Goal: Navigation & Orientation: Locate item on page

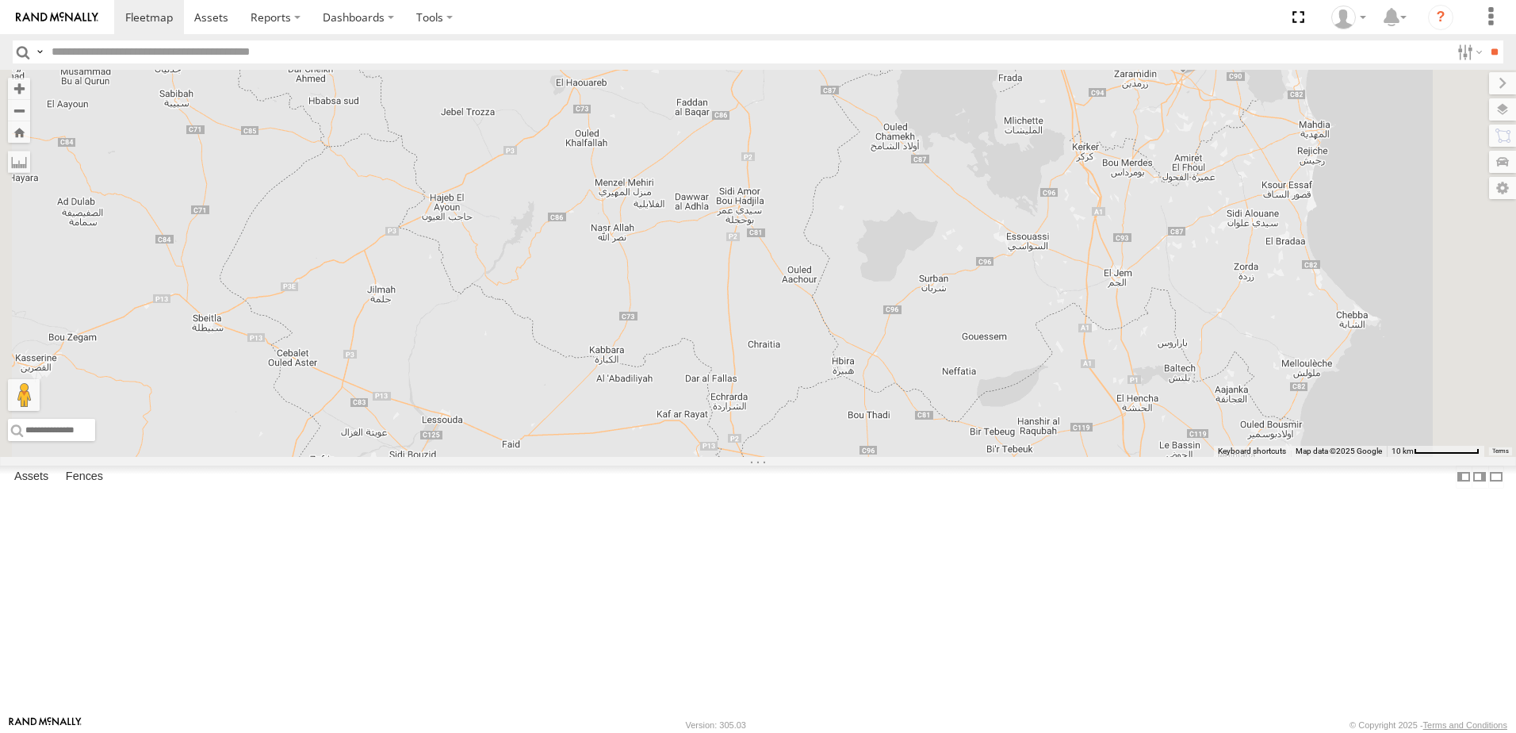
drag, startPoint x: 968, startPoint y: 370, endPoint x: 859, endPoint y: 553, distance: 213.4
click at [861, 457] on div "241 TU 2031 245 TU 9066 247 TU 9971 245 TU 9055 245 TU 4334 234 TU 2630 245 TU …" at bounding box center [758, 263] width 1516 height 387
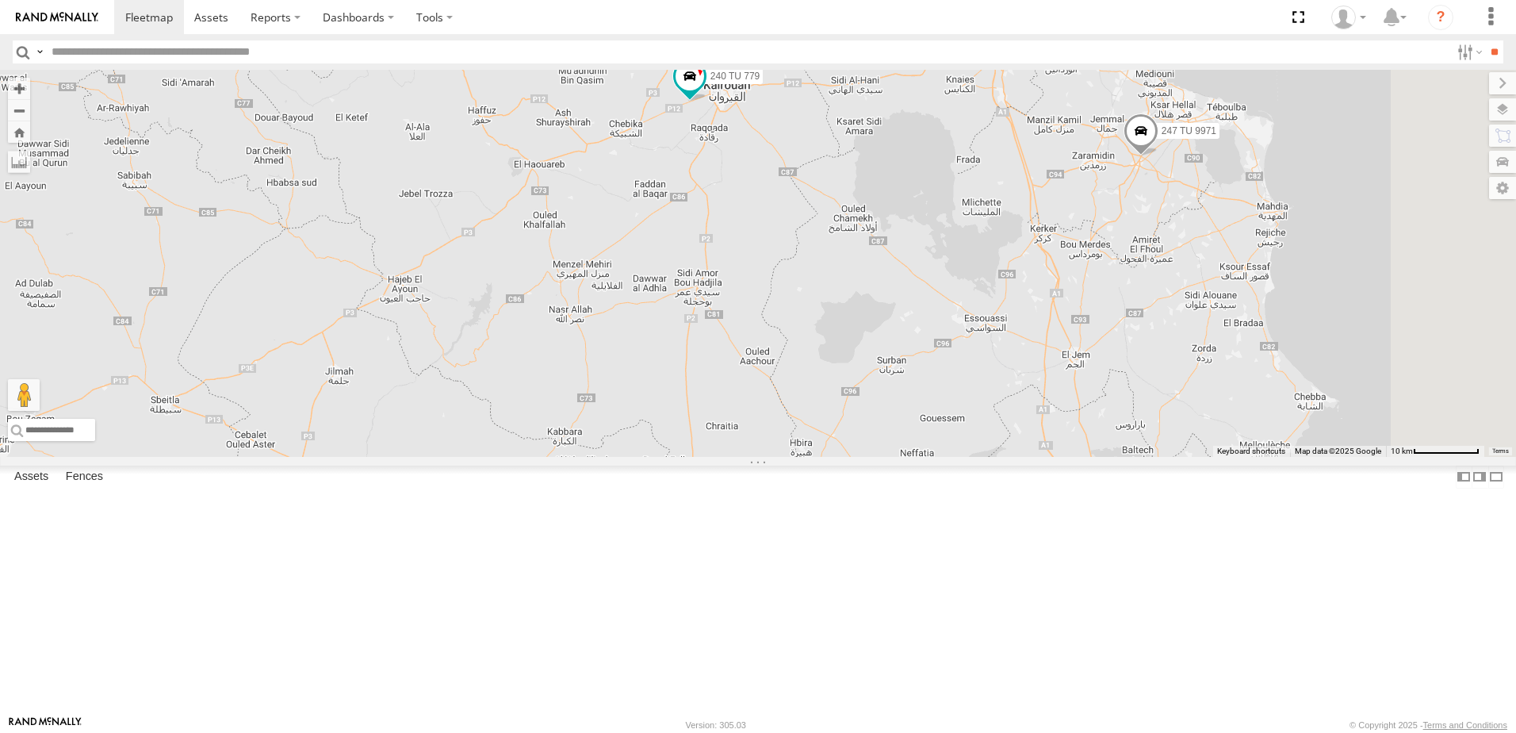
drag, startPoint x: 994, startPoint y: 297, endPoint x: 1005, endPoint y: 411, distance: 113.9
click at [1005, 411] on div "241 TU 2031 245 TU 9066 247 TU 9971 245 TU 9055 245 TU 4334 234 TU 2630 245 TU …" at bounding box center [758, 263] width 1516 height 387
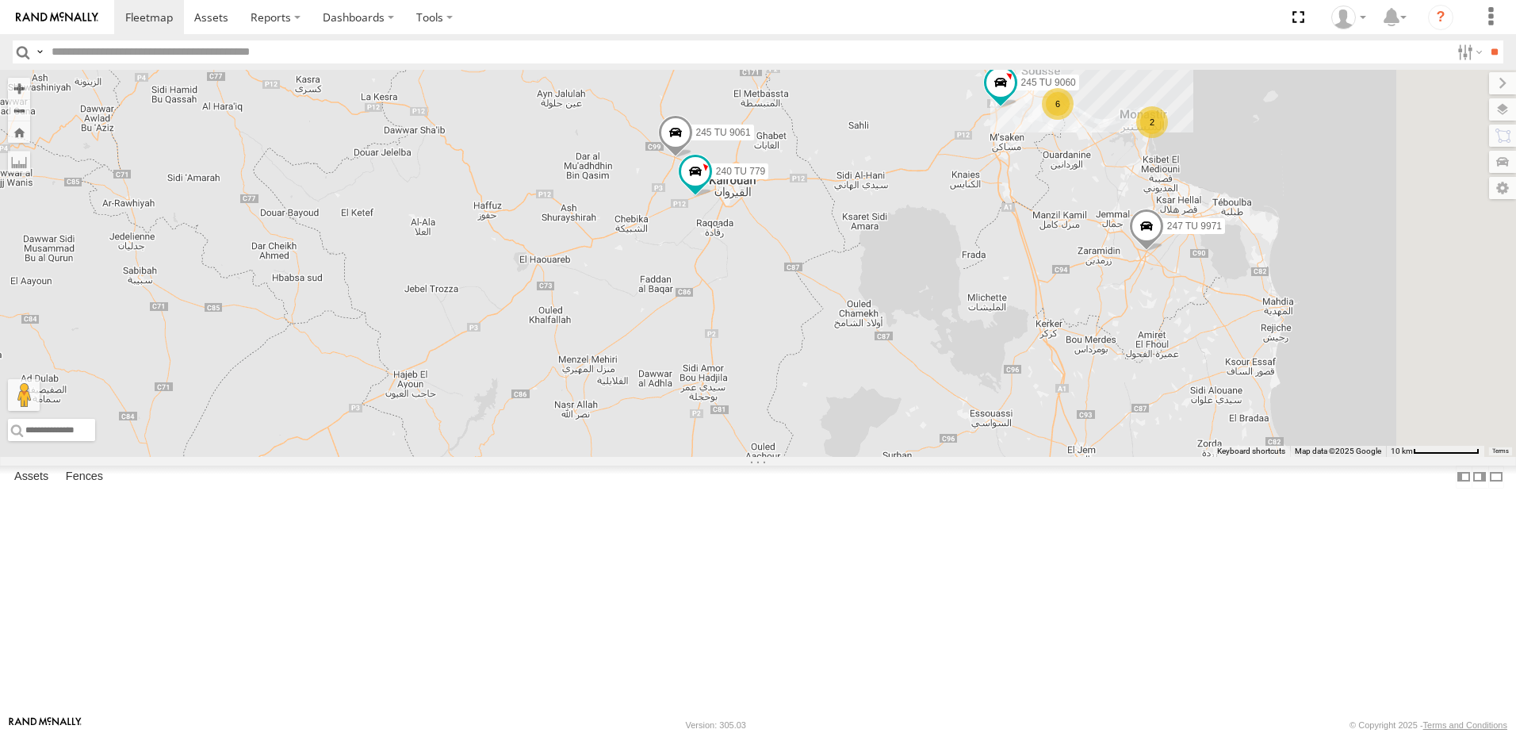
drag, startPoint x: 1006, startPoint y: 349, endPoint x: 1001, endPoint y: 384, distance: 35.3
click at [1001, 384] on div "241 TU 2031 245 TU 9066 247 TU 9971 245 TU 9055 245 TU 4334 234 TU 2630 245 TU …" at bounding box center [758, 263] width 1516 height 387
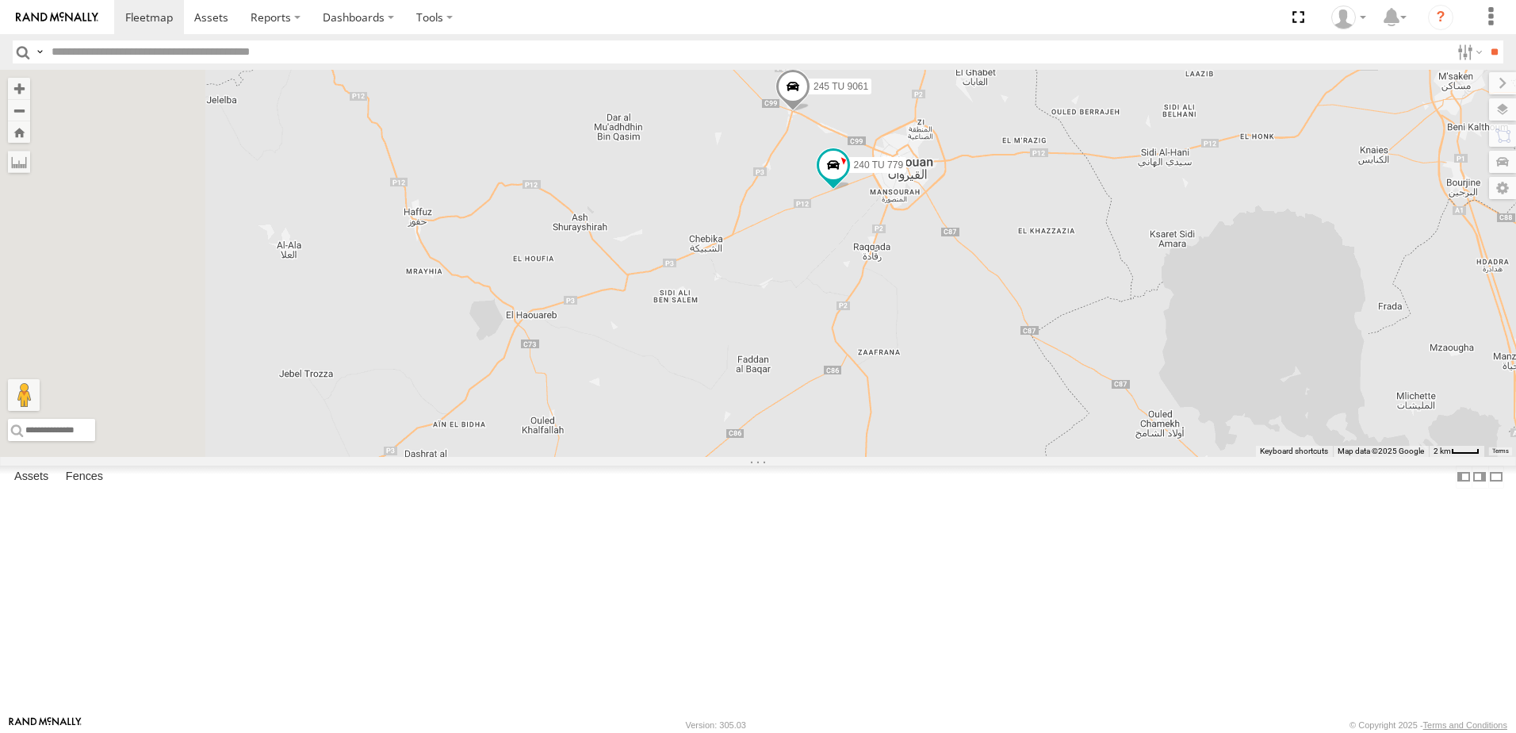
drag, startPoint x: 918, startPoint y: 363, endPoint x: 1189, endPoint y: 343, distance: 272.0
click at [1189, 343] on div "241 TU 2031 245 TU 9066 247 TU 9971 245 TU 9055 245 TU 4334 234 TU 2630 245 TU …" at bounding box center [758, 263] width 1516 height 387
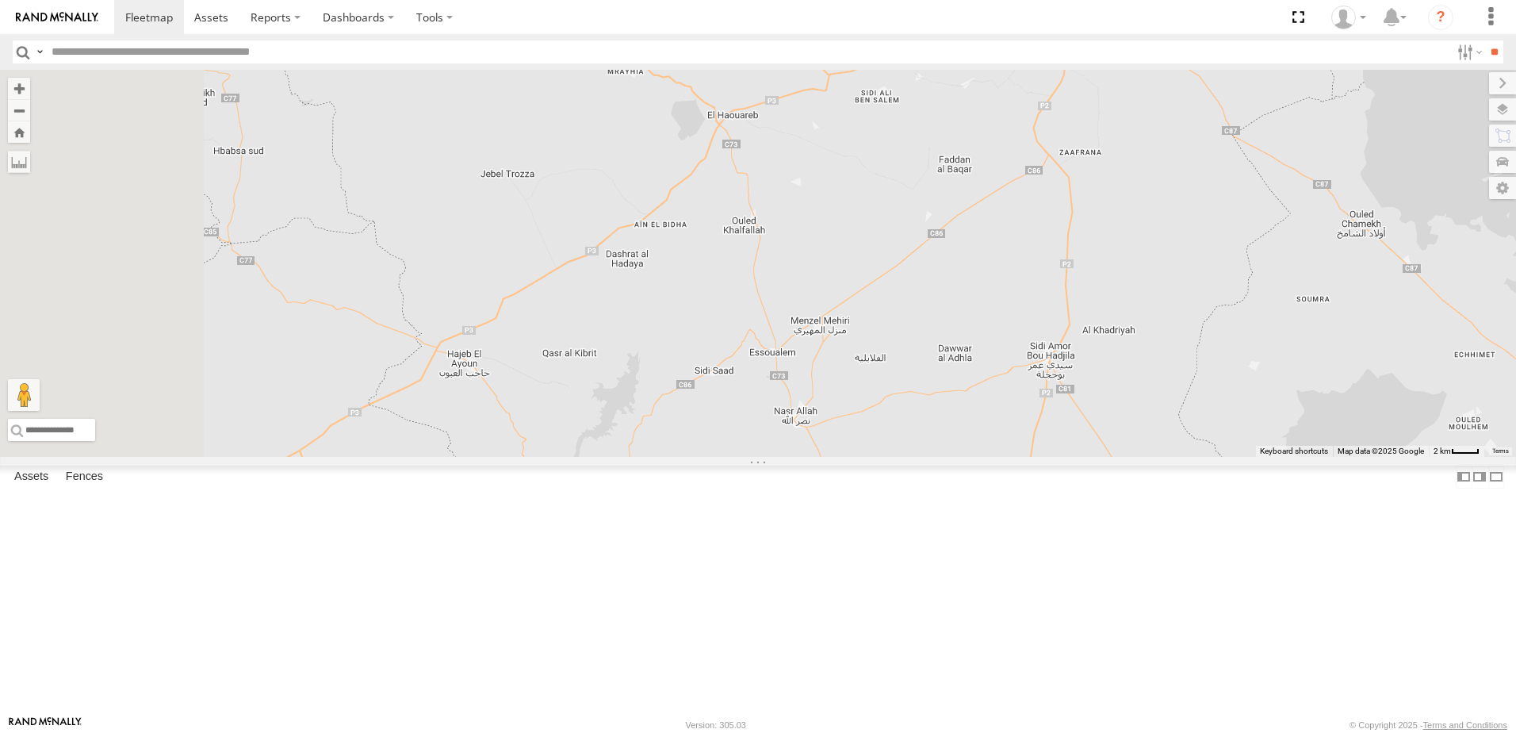
drag, startPoint x: 1002, startPoint y: 382, endPoint x: 1162, endPoint y: 189, distance: 251.2
click at [1157, 189] on div "241 TU 2031 245 TU 9066 247 TU 9971 245 TU 9055 245 TU 4334 234 TU 2630 245 TU …" at bounding box center [758, 263] width 1516 height 387
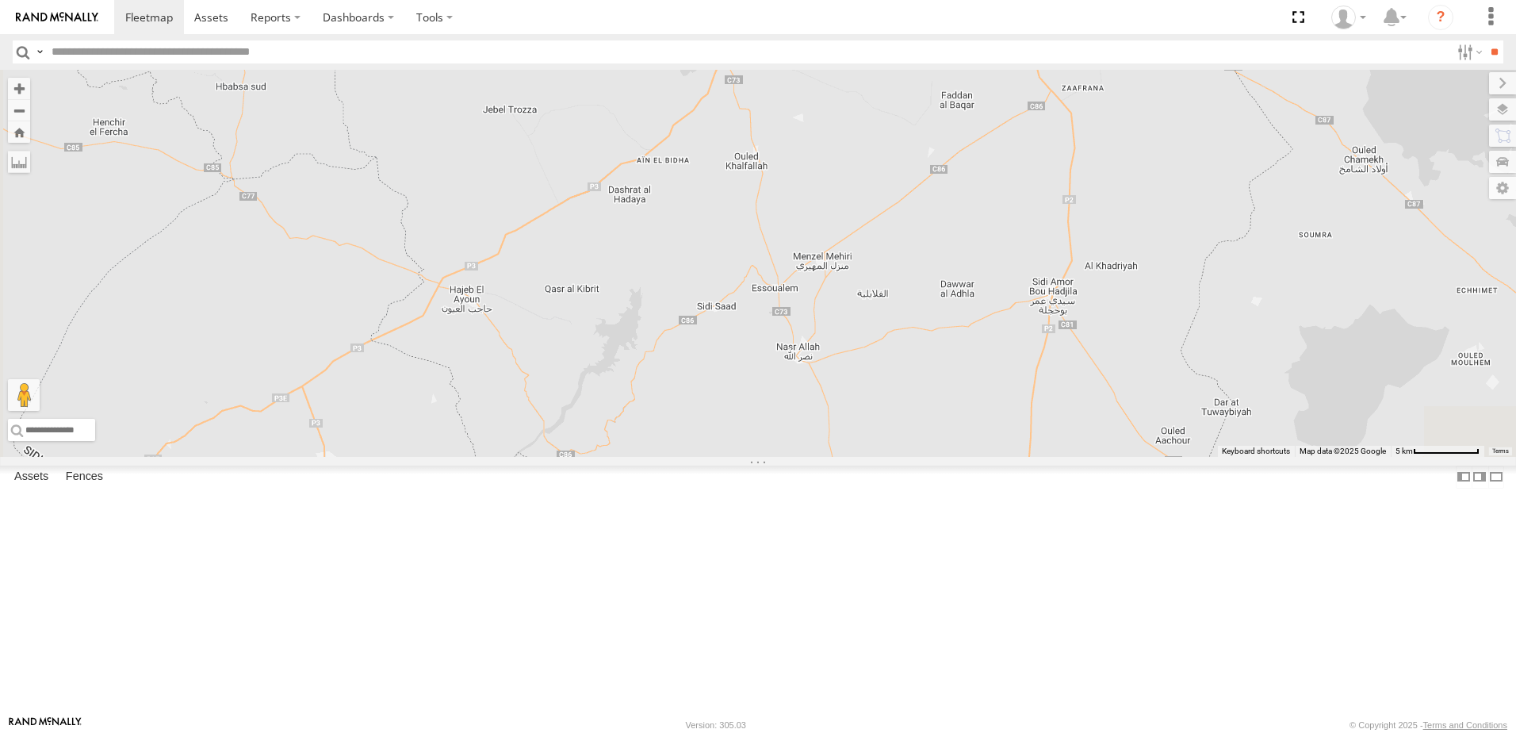
drag, startPoint x: 1176, startPoint y: 193, endPoint x: 819, endPoint y: 427, distance: 426.2
click at [819, 427] on div "241 TU 2031 245 TU 9066 247 TU 9971 245 TU 9055 245 TU 4334 234 TU 2630 245 TU …" at bounding box center [758, 263] width 1516 height 387
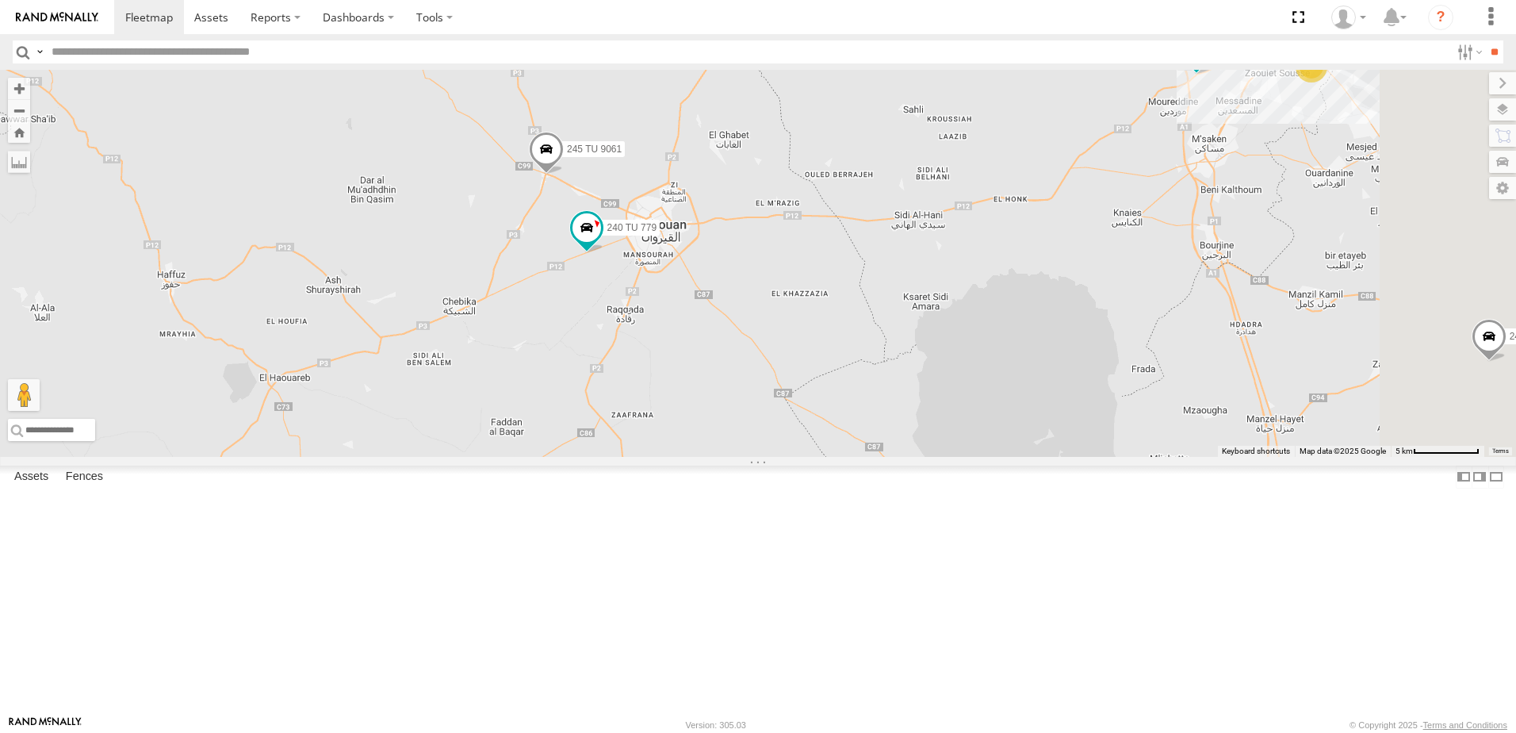
drag, startPoint x: 1086, startPoint y: 340, endPoint x: 1017, endPoint y: 477, distance: 152.8
click at [1021, 457] on div "241 TU 2031 245 TU 9066 247 TU 9971 245 TU 9055 245 TU 4334 234 TU 2630 245 TU …" at bounding box center [758, 263] width 1516 height 387
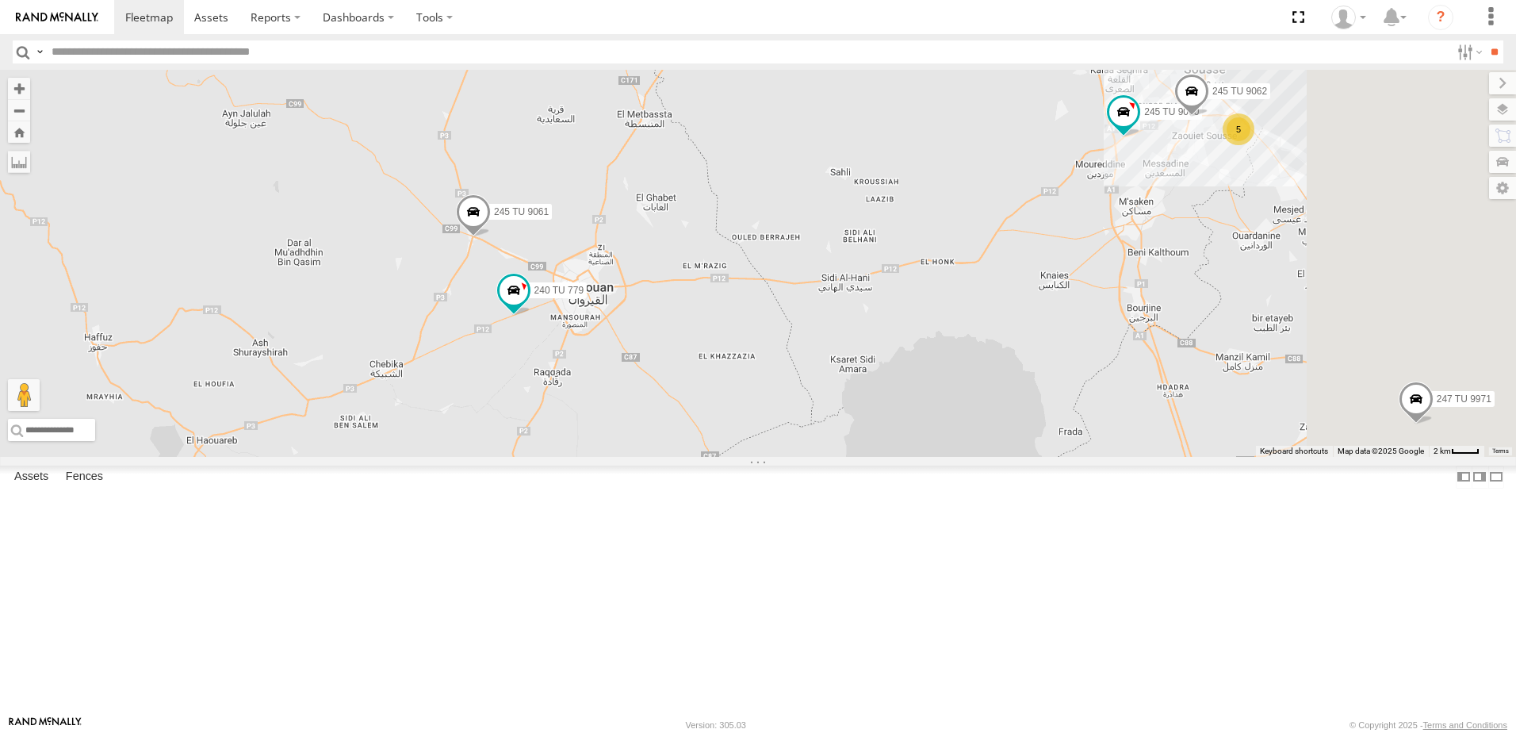
drag, startPoint x: 1094, startPoint y: 428, endPoint x: 1031, endPoint y: 431, distance: 63.5
click at [1028, 449] on div "241 TU 2031 245 TU 9066 247 TU 9971 245 TU 9055 245 TU 4334 234 TU 2630 245 TU …" at bounding box center [758, 263] width 1516 height 387
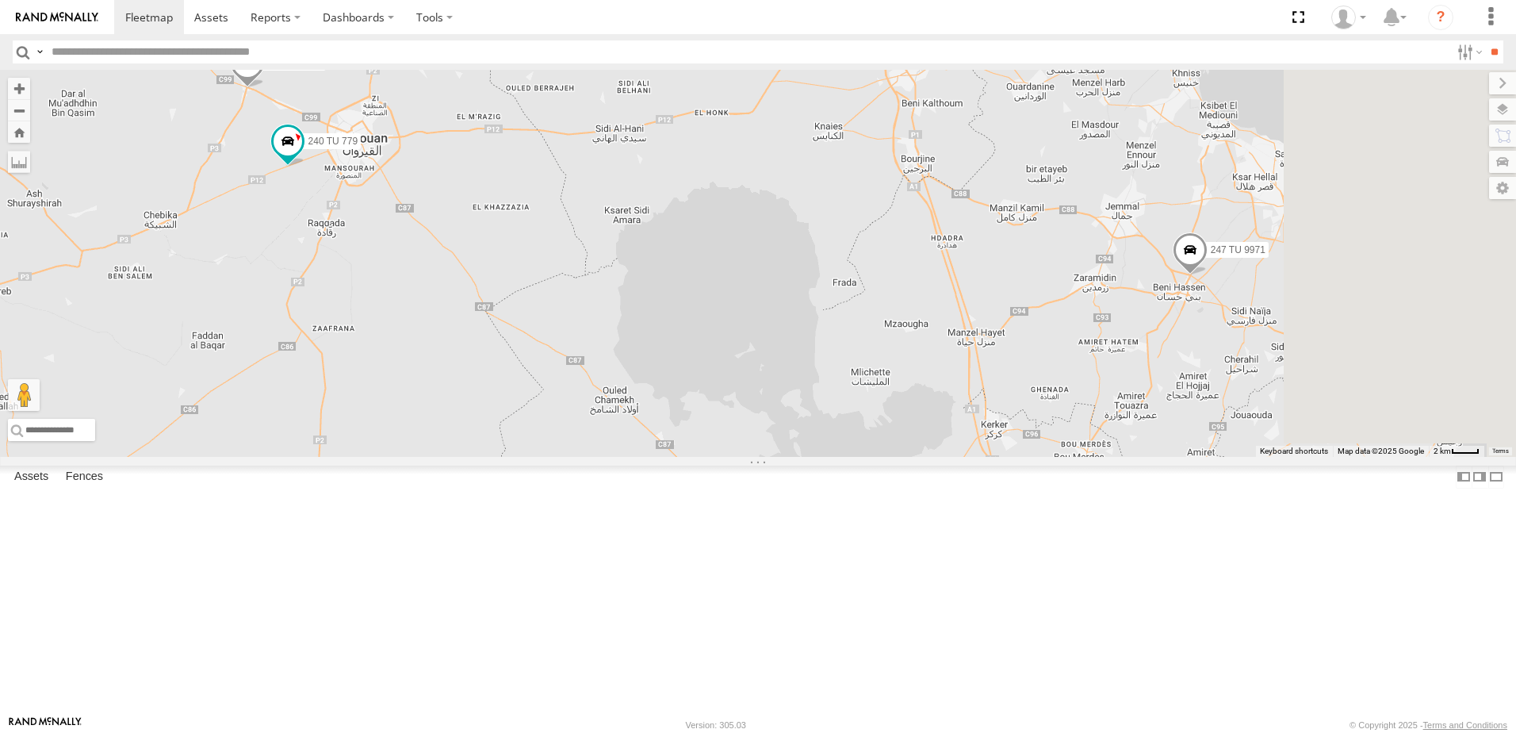
drag, startPoint x: 1234, startPoint y: 350, endPoint x: 1038, endPoint y: 149, distance: 280.9
click at [1038, 149] on div "241 TU 2031 245 TU 9066 247 TU 9971 245 TU 9055 245 TU 4334 234 TU 2630 245 TU …" at bounding box center [758, 263] width 1516 height 387
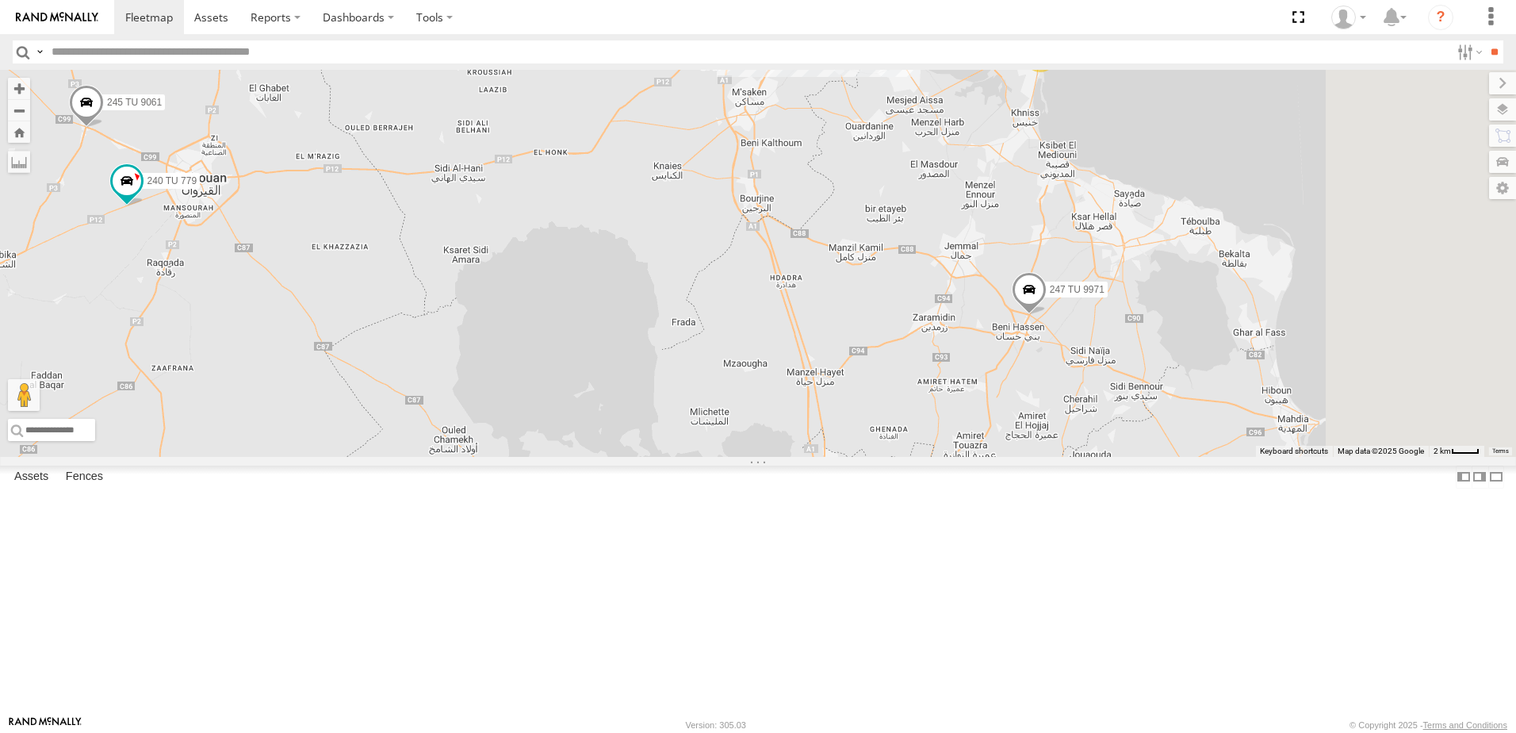
drag, startPoint x: 1381, startPoint y: 339, endPoint x: 1246, endPoint y: 444, distance: 171.3
click at [1246, 444] on div "241 TU 2031 245 TU 9066 247 TU 9971 245 TU 9055 245 TU 4334 234 TU 2630 245 TU …" at bounding box center [758, 263] width 1516 height 387
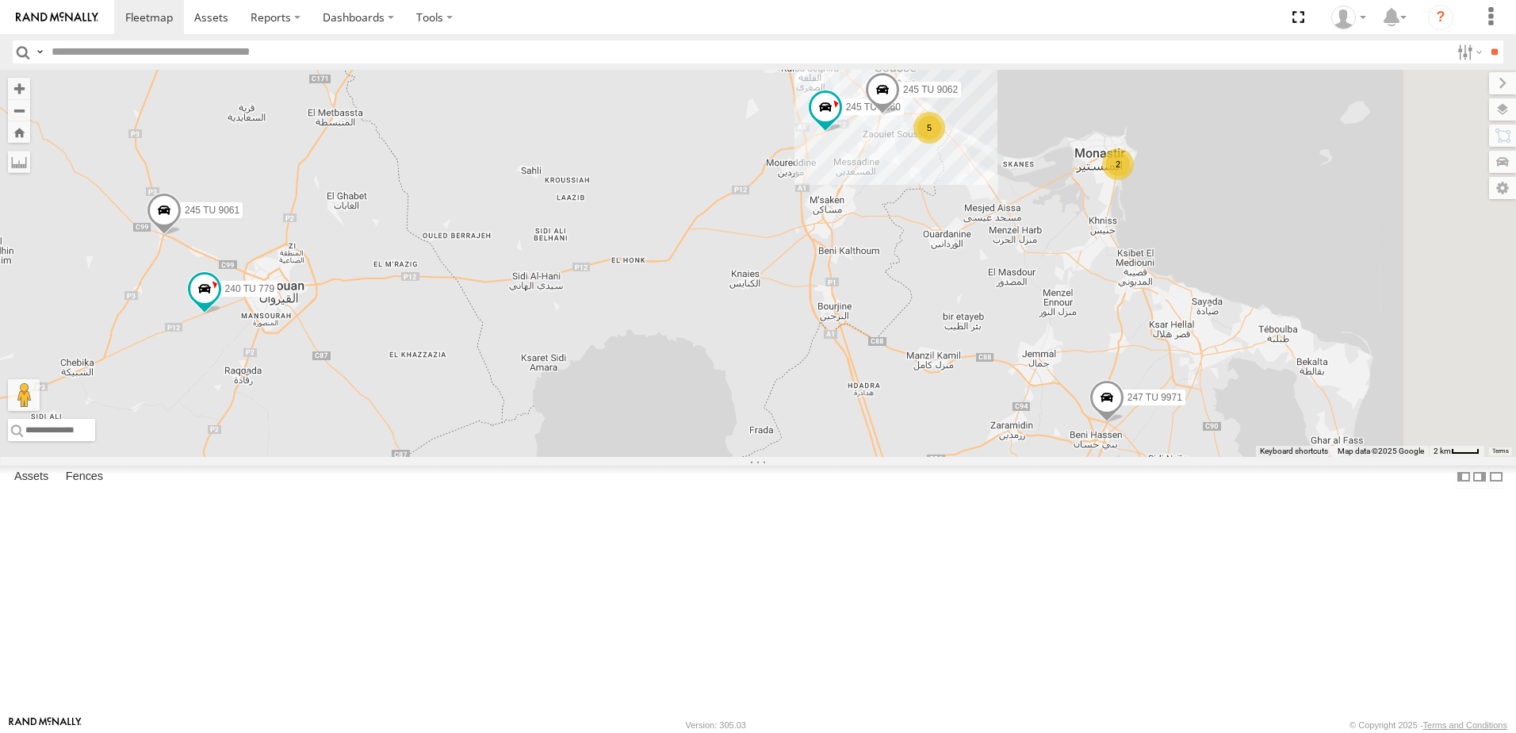
drag, startPoint x: 1099, startPoint y: 326, endPoint x: 1183, endPoint y: 438, distance: 139.9
click at [1183, 438] on div "241 TU 2031 245 TU 9066 247 TU 9971 245 TU 9055 245 TU 4334 234 TU 2630 245 TU …" at bounding box center [758, 263] width 1516 height 387
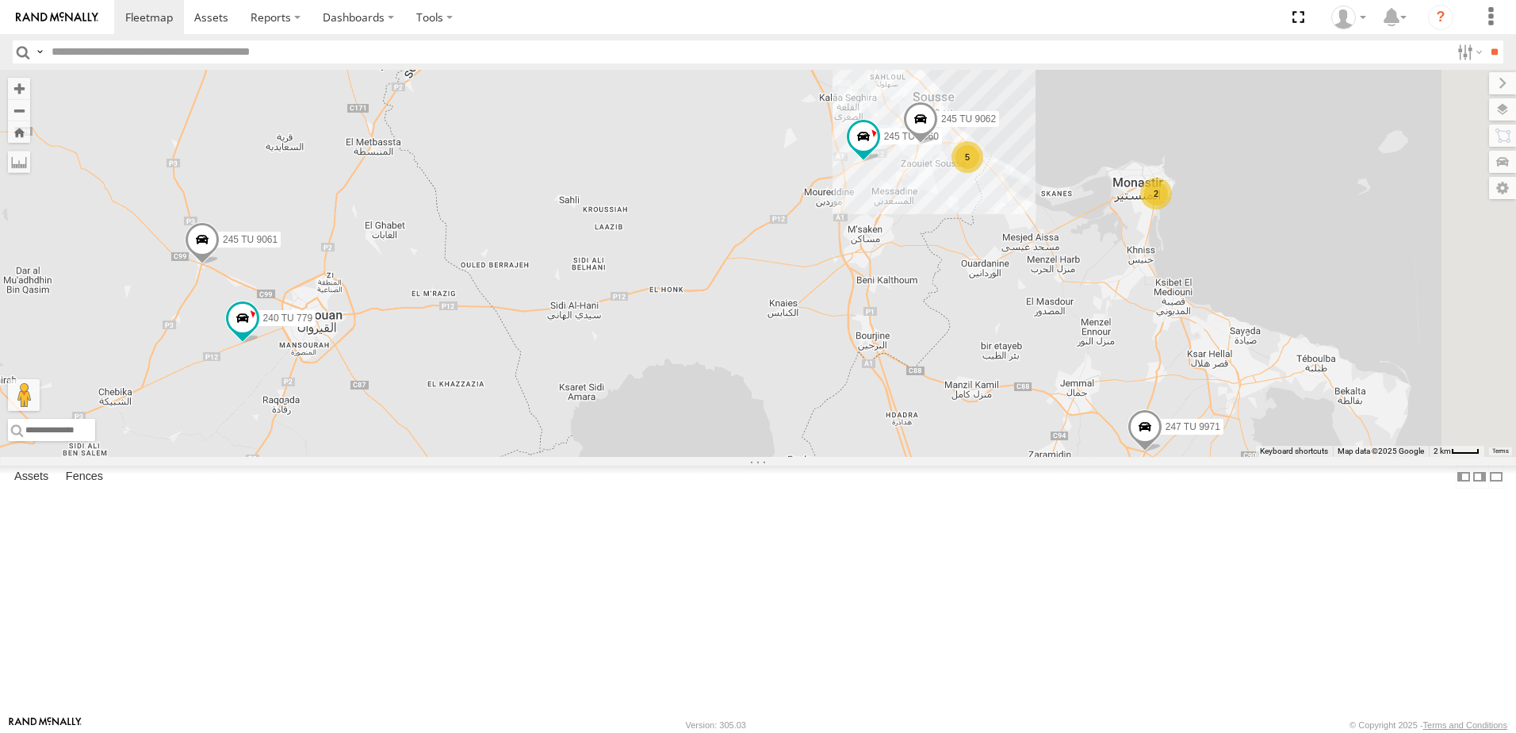
drag, startPoint x: 1082, startPoint y: 344, endPoint x: 1126, endPoint y: 381, distance: 56.9
click at [1126, 381] on div "241 TU 2031 245 TU 9066 247 TU 9971 245 TU 9055 245 TU 4334 234 TU 2630 245 TU …" at bounding box center [758, 263] width 1516 height 387
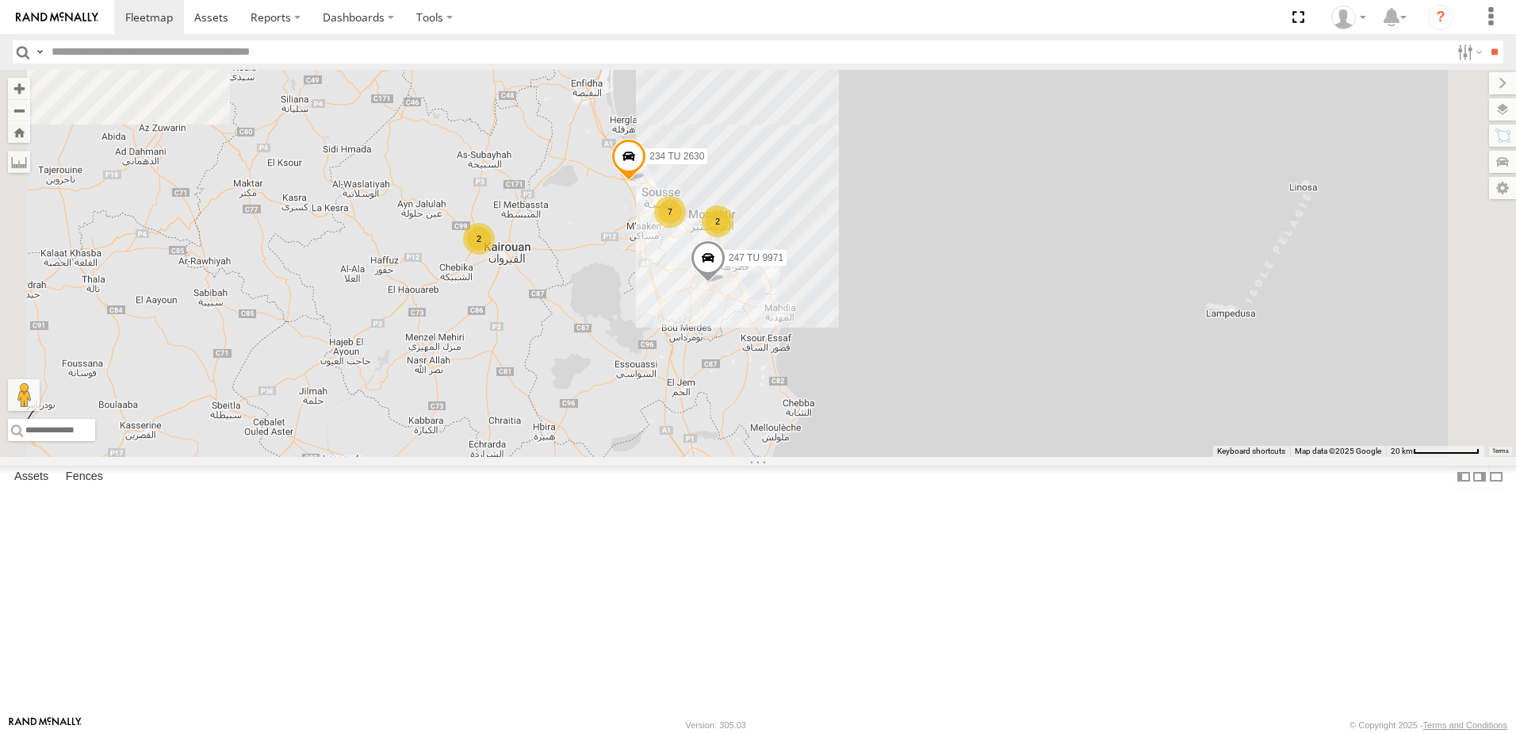
drag, startPoint x: 717, startPoint y: 377, endPoint x: 747, endPoint y: 366, distance: 32.1
click at [747, 366] on div "241 TU 2031 245 TU 9066 247 TU 9971 245 TU 9055 245 TU 4334 234 TU 2630 247 TU …" at bounding box center [758, 263] width 1516 height 387
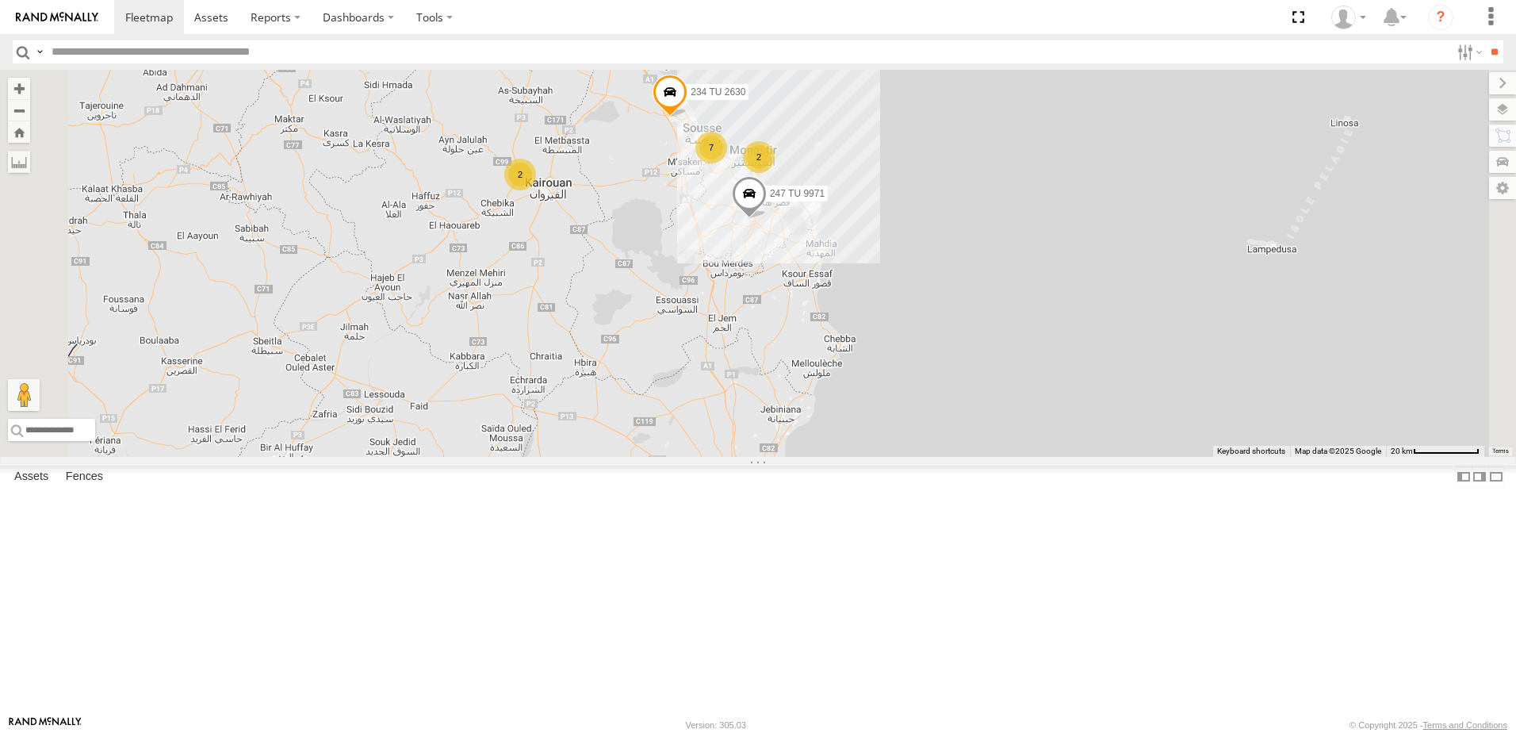
drag, startPoint x: 827, startPoint y: 395, endPoint x: 831, endPoint y: 360, distance: 35.1
click at [831, 360] on div "241 TU 2031 245 TU 9066 247 TU 9971 245 TU 9055 245 TU 4334 234 TU 2630 247 TU …" at bounding box center [758, 263] width 1516 height 387
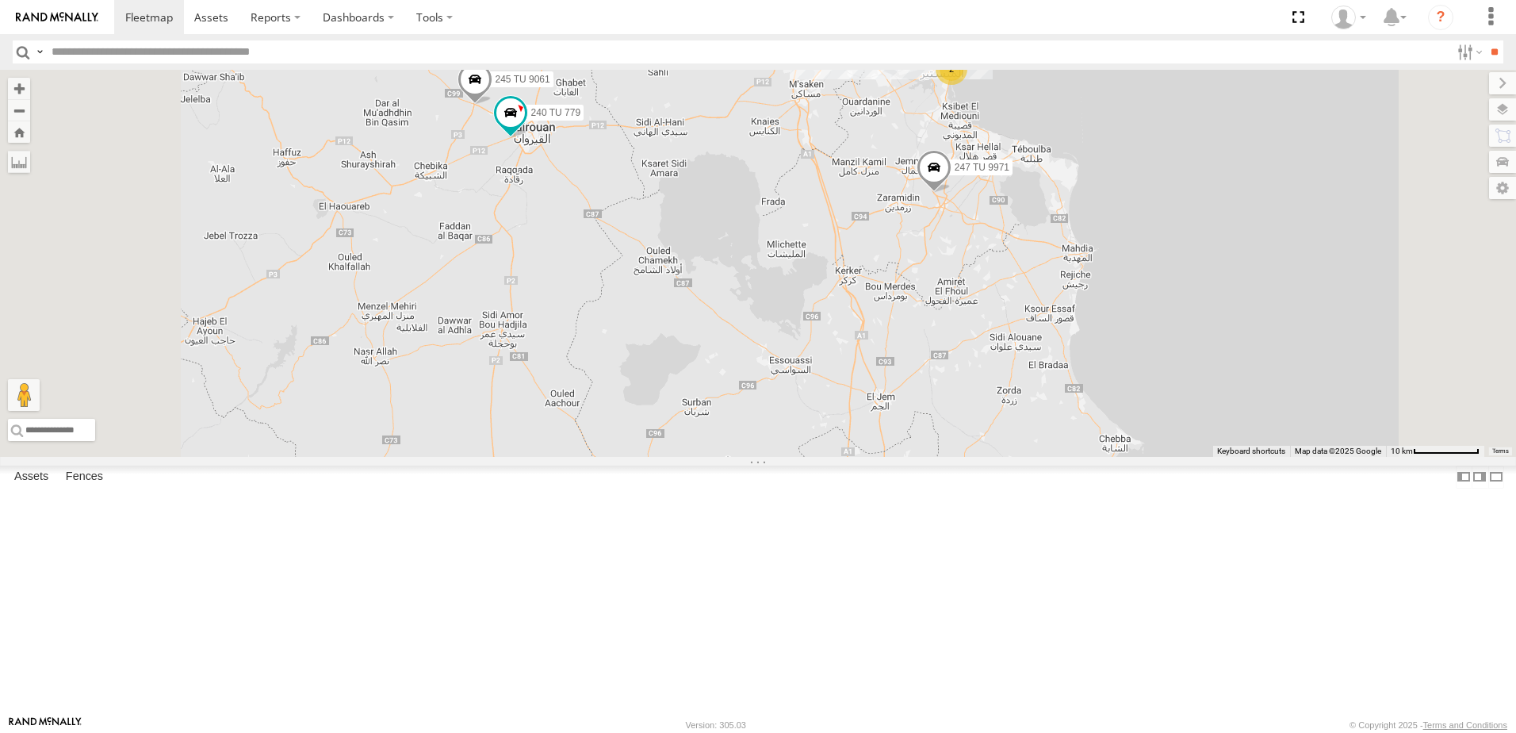
drag, startPoint x: 772, startPoint y: 361, endPoint x: 832, endPoint y: 433, distance: 93.5
click at [832, 433] on div "241 TU 2031 245 TU 9066 247 TU 9971 245 TU 9055 245 TU 4334 234 TU 2630 247 TU …" at bounding box center [758, 263] width 1516 height 387
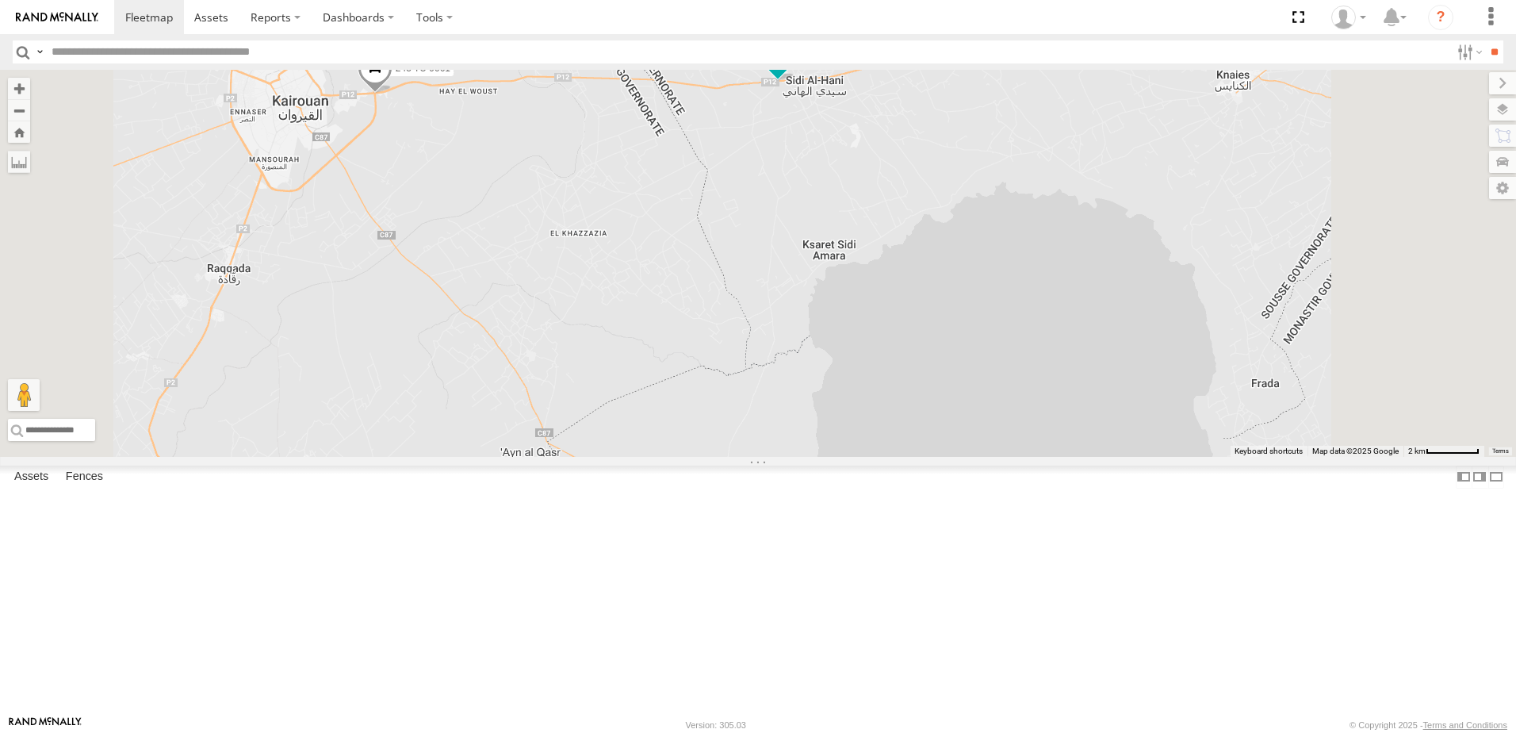
drag, startPoint x: 932, startPoint y: 344, endPoint x: 932, endPoint y: 484, distance: 139.6
click at [932, 457] on div "234 TU 2630 245 TU 9061 245 TU 9062 240 TU 779 247 TU 9971" at bounding box center [758, 263] width 1516 height 387
